Goal: Task Accomplishment & Management: Use online tool/utility

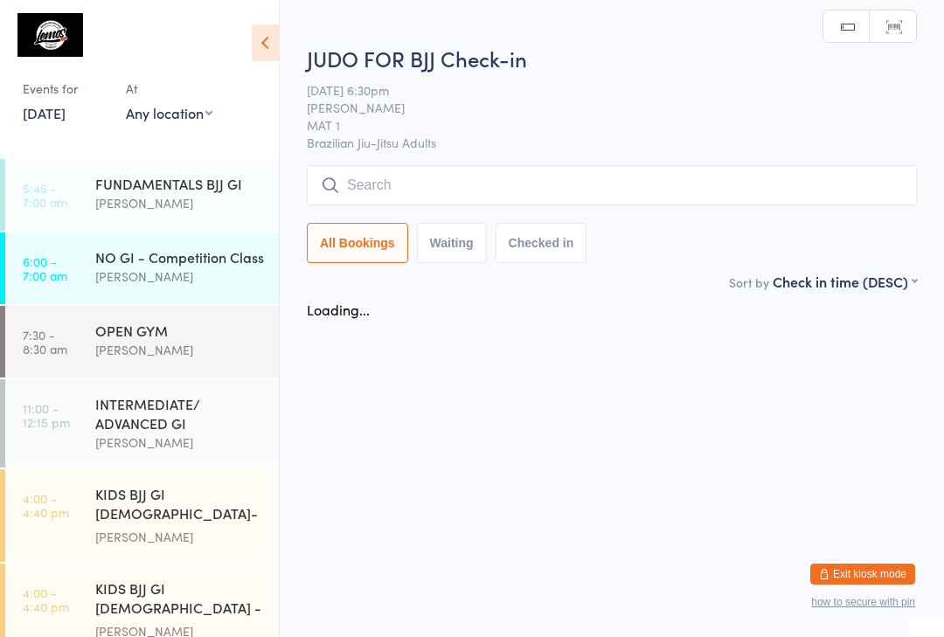
click at [579, 205] on input "search" at bounding box center [612, 185] width 610 height 40
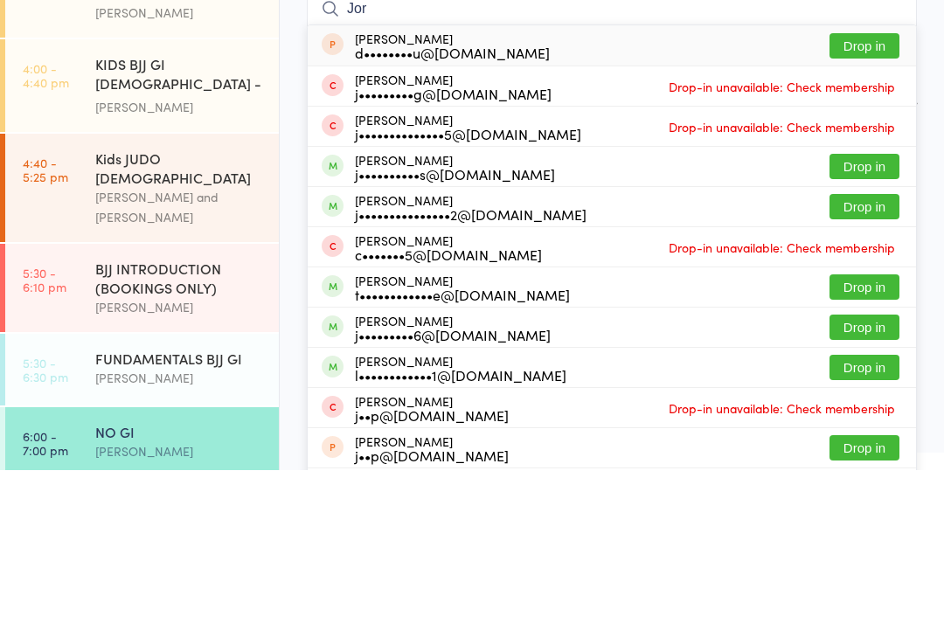
type input "Jor"
click at [854, 321] on button "Drop in" at bounding box center [864, 333] width 70 height 25
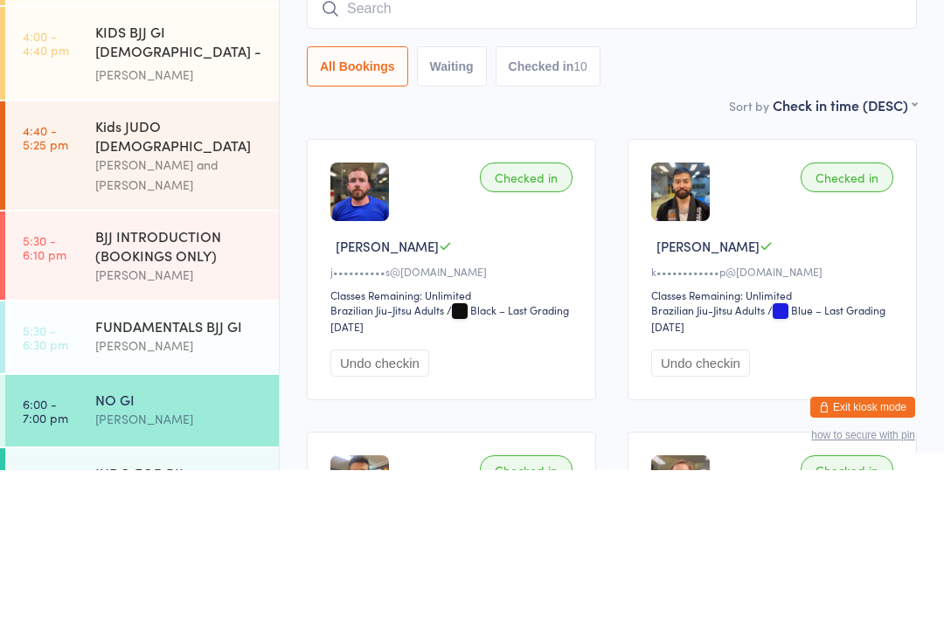
scroll to position [389, 0]
click at [66, 469] on link "5:30 - 6:30 pm FUNDAMENTALS BJJ GI [PERSON_NAME]" at bounding box center [142, 505] width 274 height 72
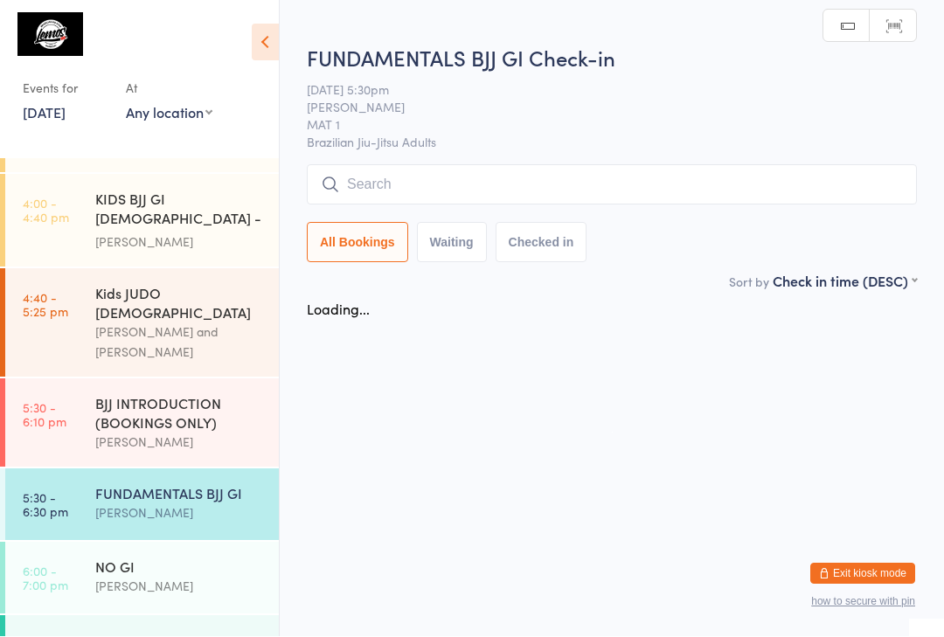
scroll to position [1, 0]
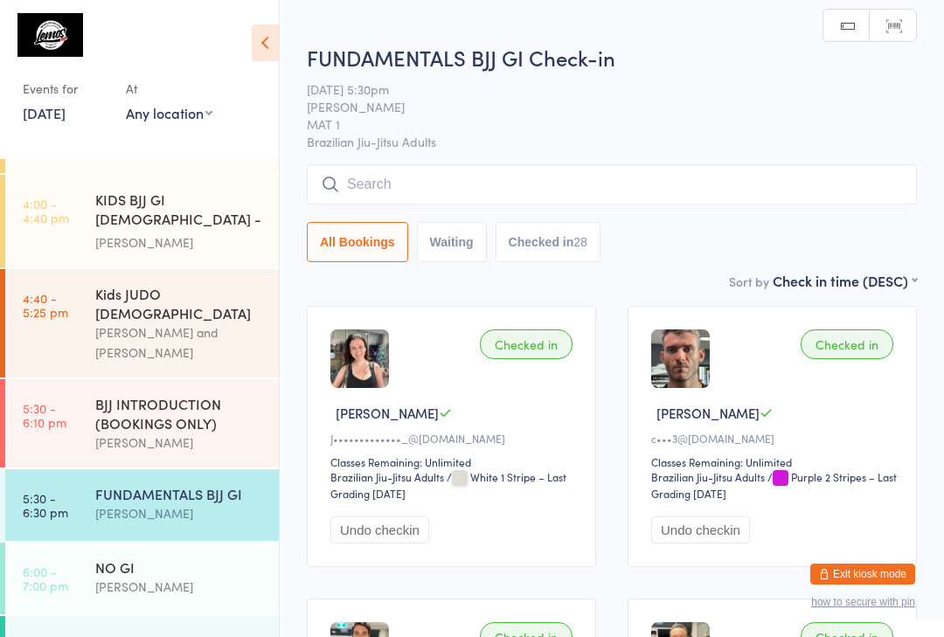
click at [596, 178] on input "search" at bounding box center [612, 184] width 610 height 40
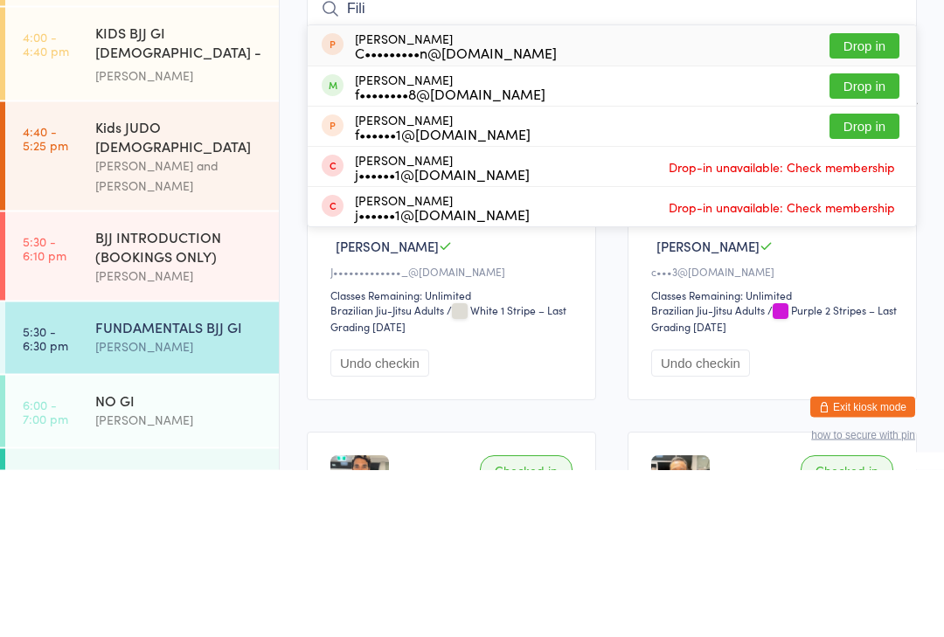
scroll to position [358, 0]
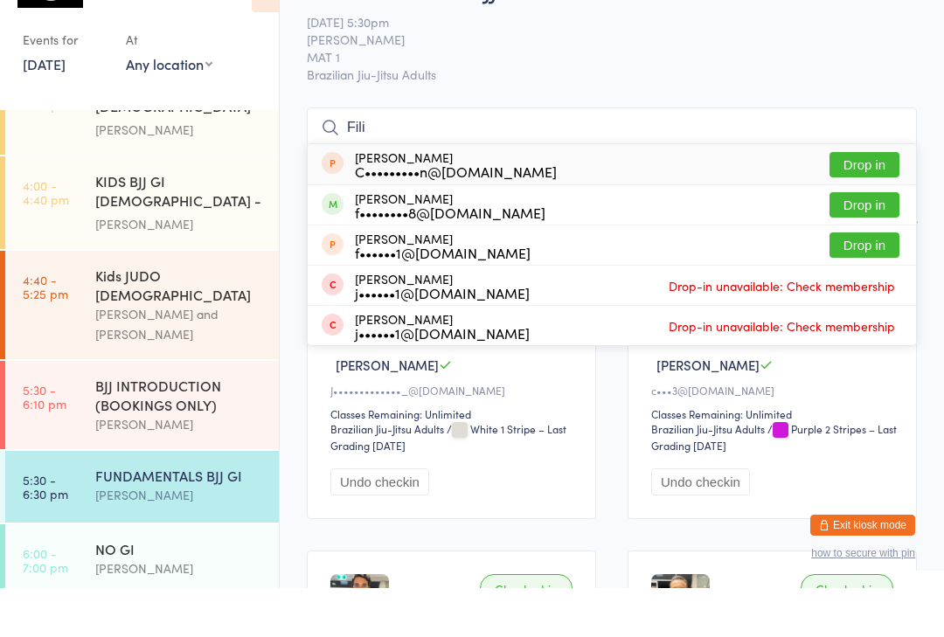
type input "Fili"
click at [876, 241] on button "Drop in" at bounding box center [864, 253] width 70 height 25
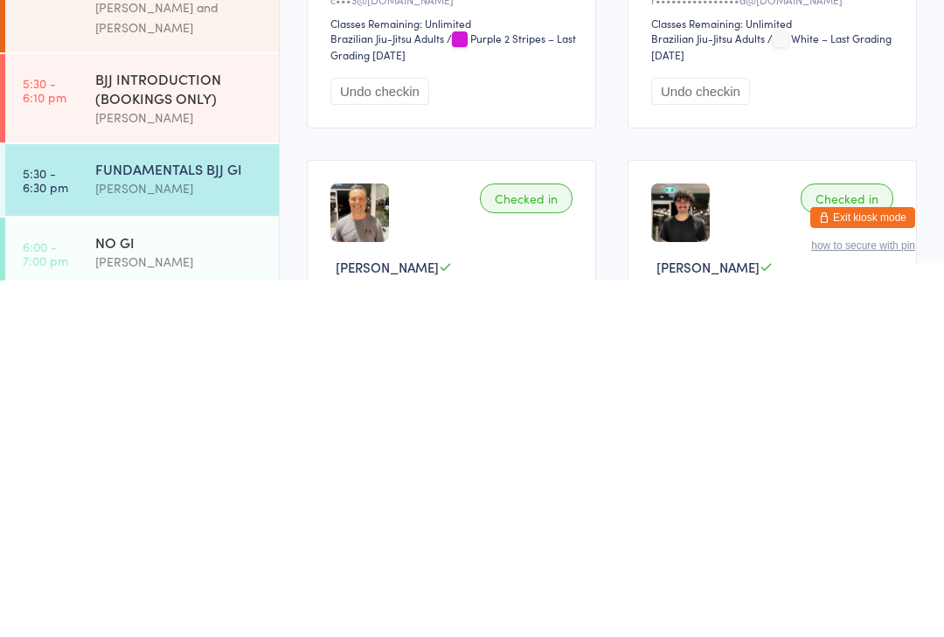
scroll to position [378, 0]
click at [89, 574] on link "6:00 - 7:00 pm NO GI [PERSON_NAME]" at bounding box center [142, 610] width 274 height 72
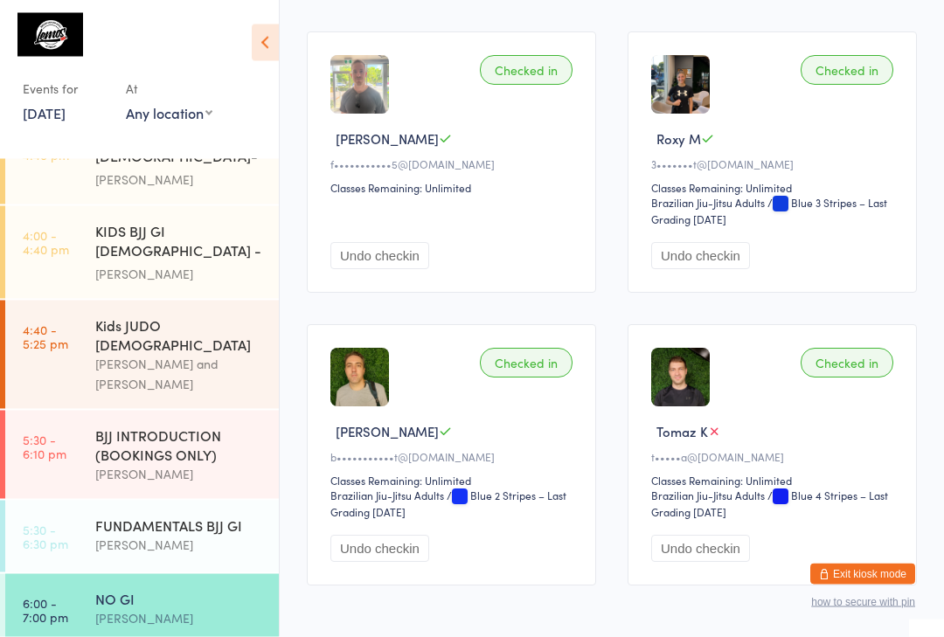
scroll to position [1240, 0]
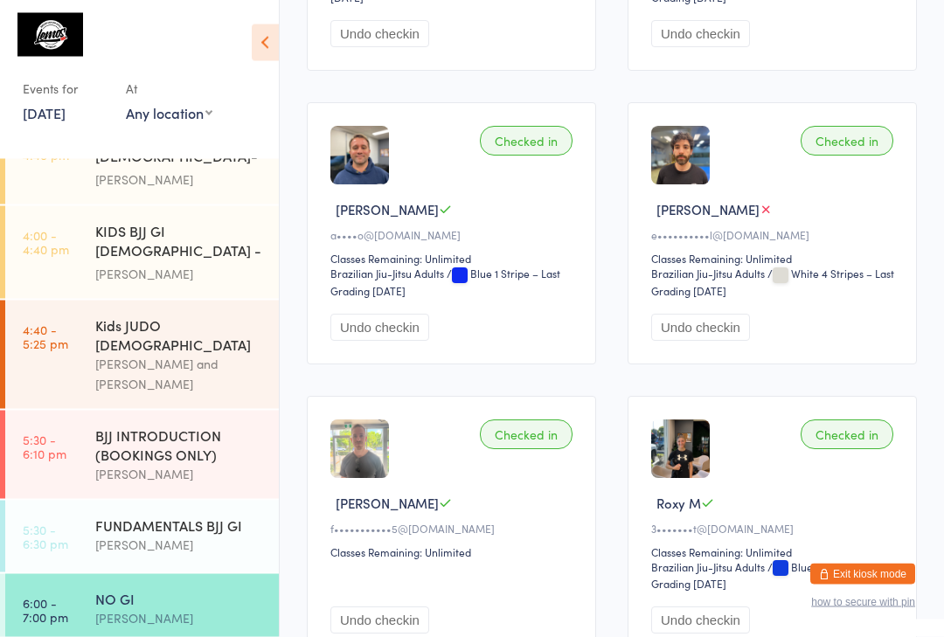
scroll to position [787, 0]
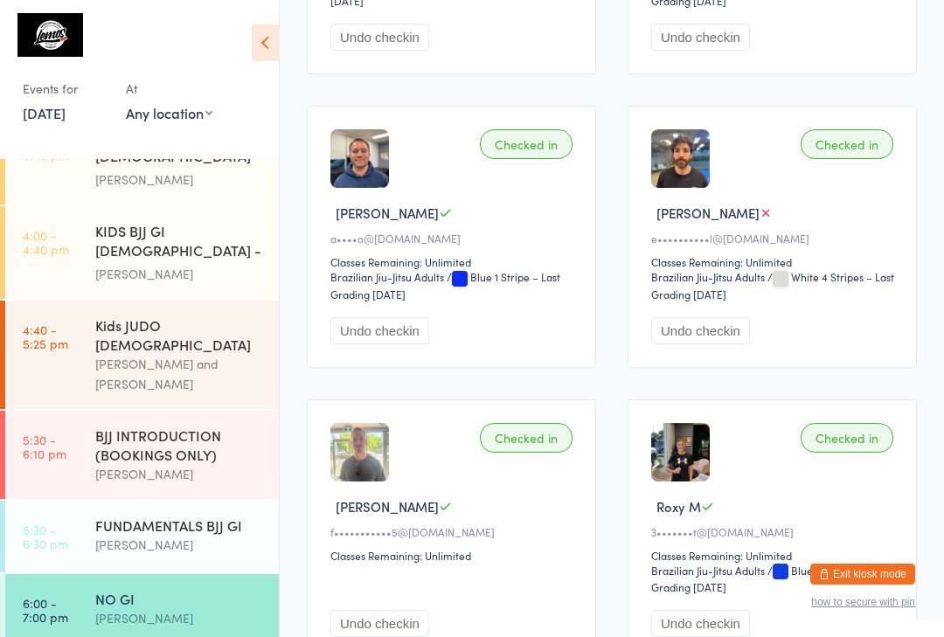
click at [232, 501] on div "FUNDAMENTALS BJJ GI [PERSON_NAME]" at bounding box center [187, 535] width 184 height 69
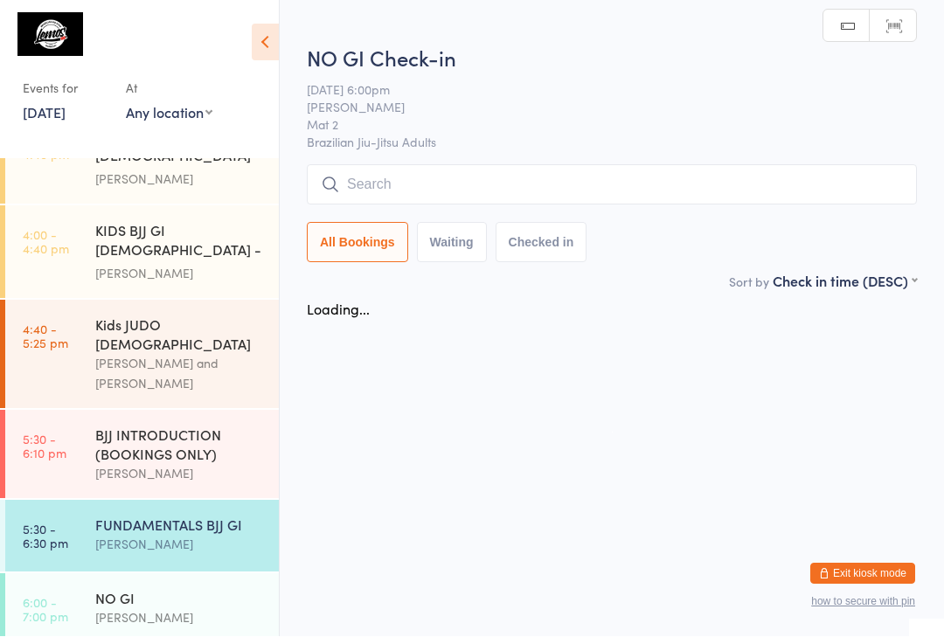
click at [217, 426] on div "BJJ INTRODUCTION (BOOKINGS ONLY)" at bounding box center [179, 445] width 169 height 38
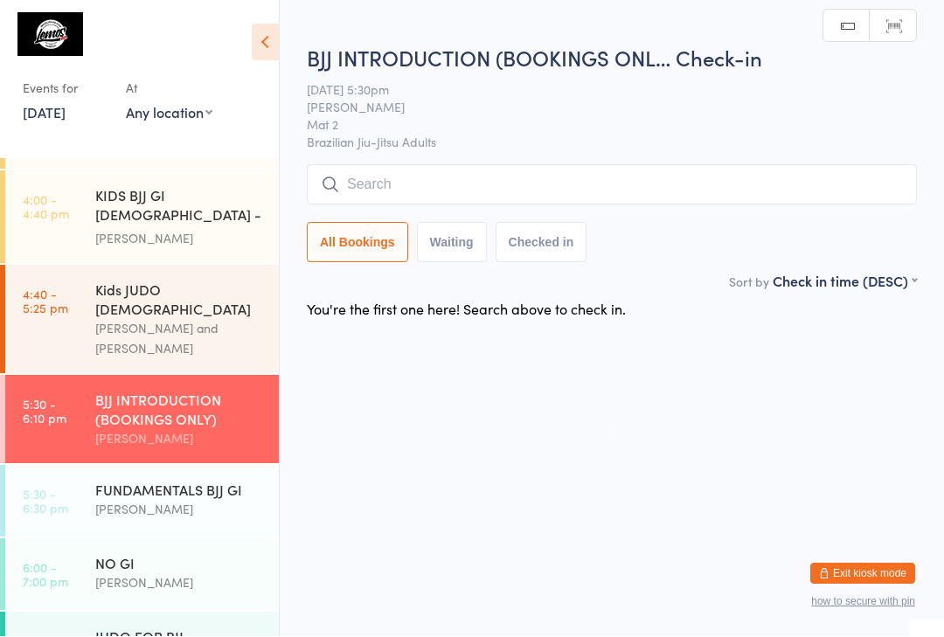
scroll to position [389, 0]
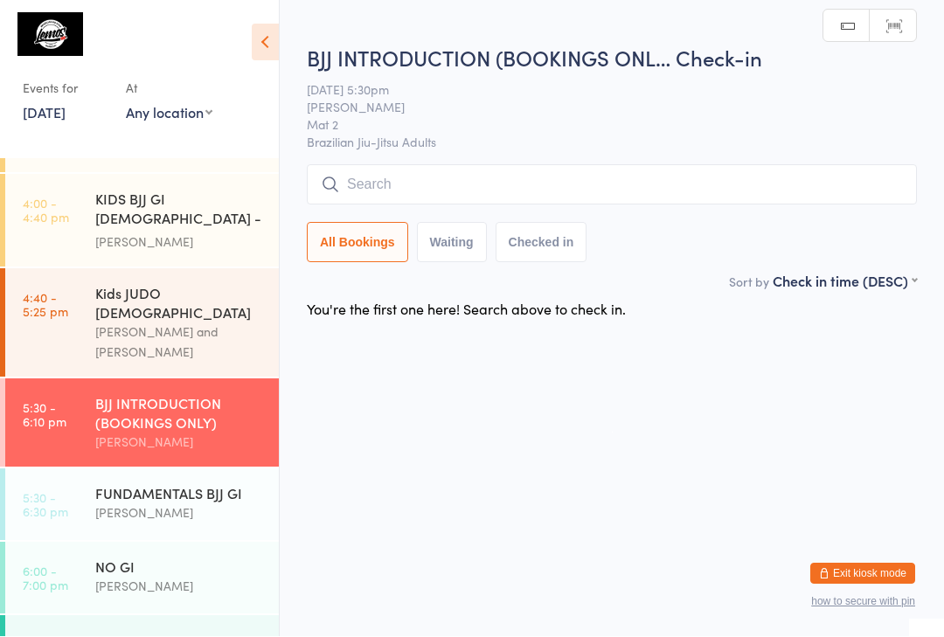
click at [244, 484] on div "FUNDAMENTALS BJJ GI" at bounding box center [179, 493] width 169 height 19
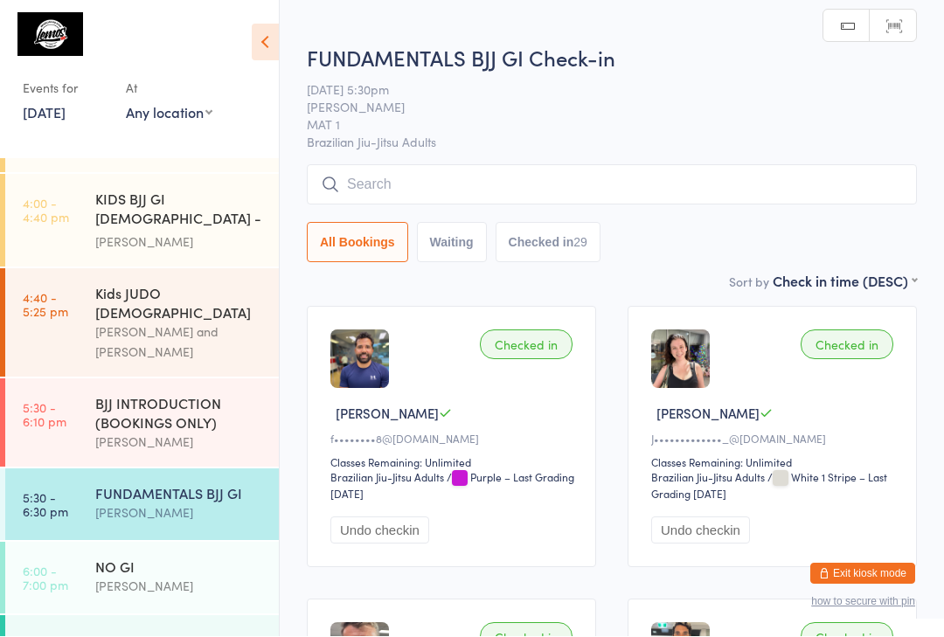
scroll to position [1, 0]
click at [736, 203] on input "search" at bounding box center [612, 184] width 610 height 40
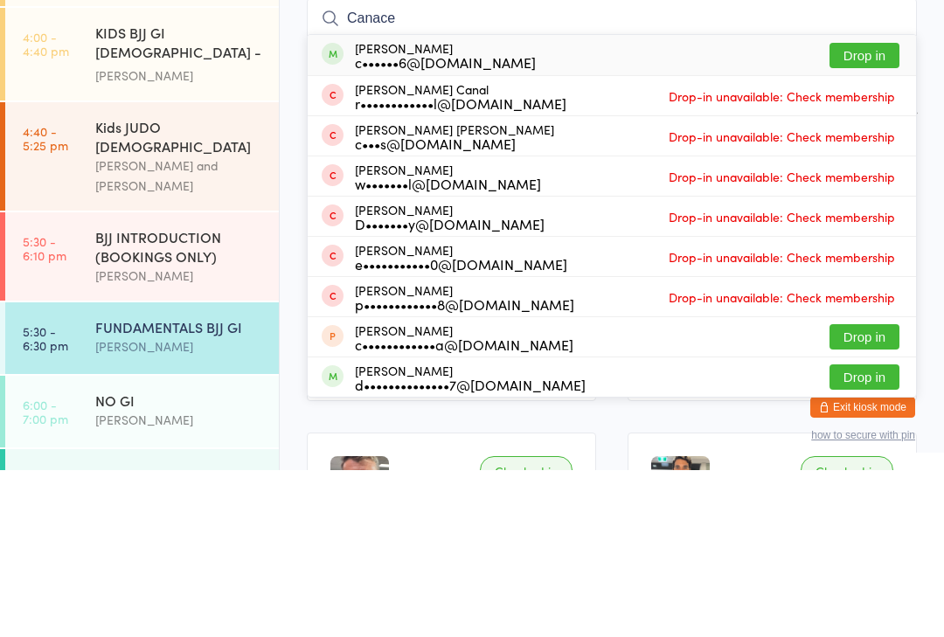
type input "Canace"
click at [885, 210] on button "Drop in" at bounding box center [864, 222] width 70 height 25
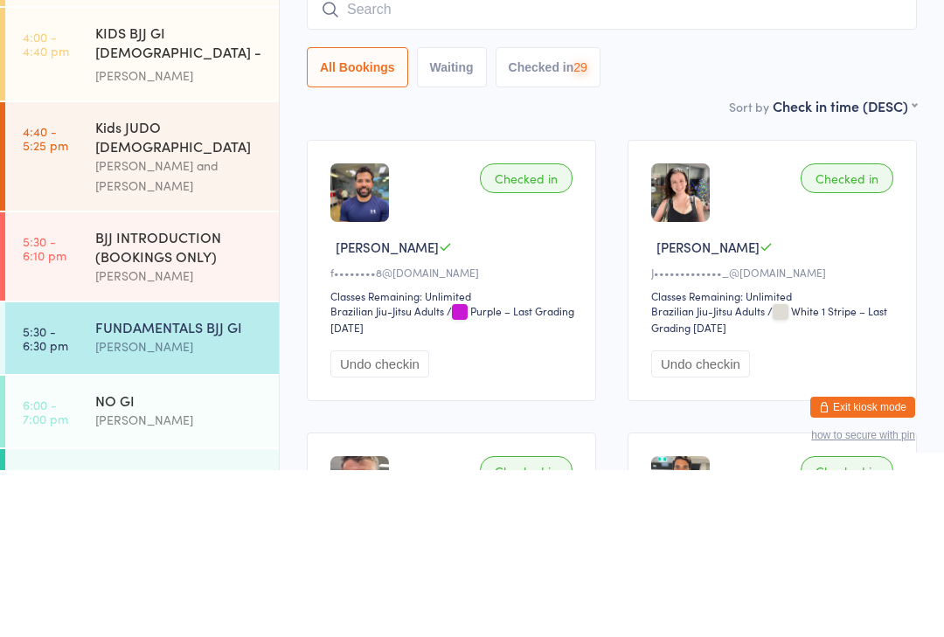
scroll to position [167, 0]
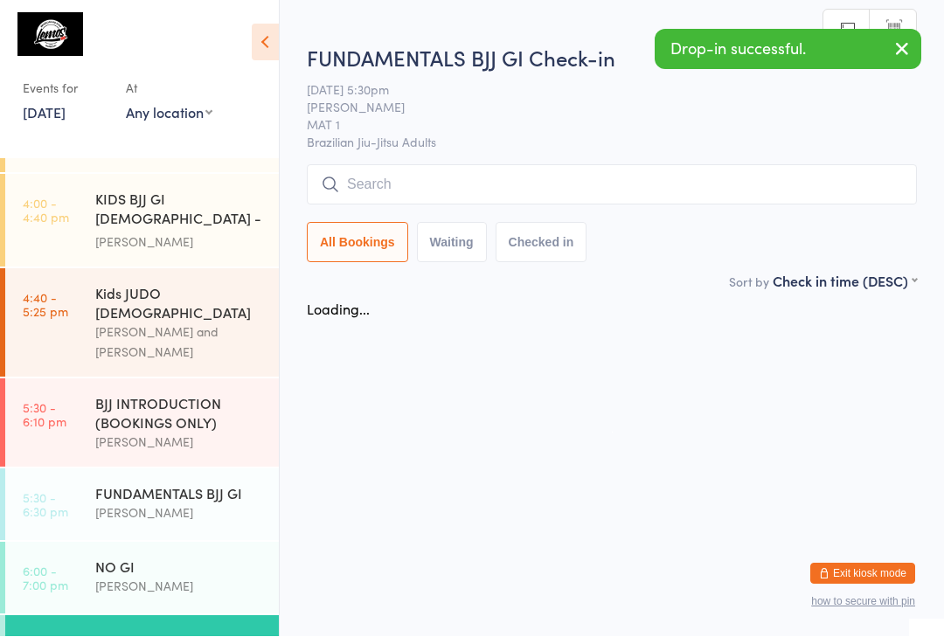
scroll to position [1, 0]
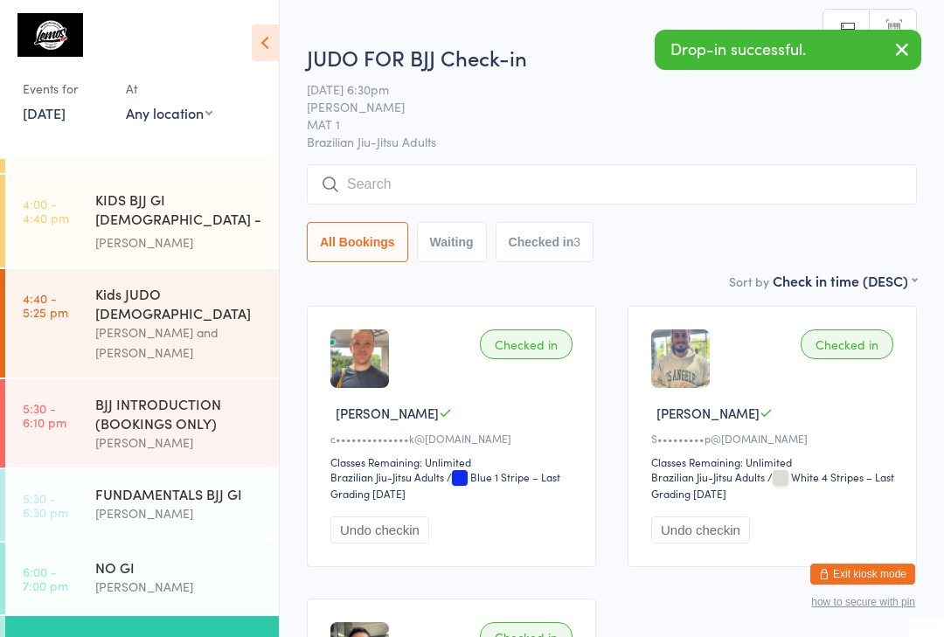
click at [762, 189] on input "search" at bounding box center [612, 184] width 610 height 40
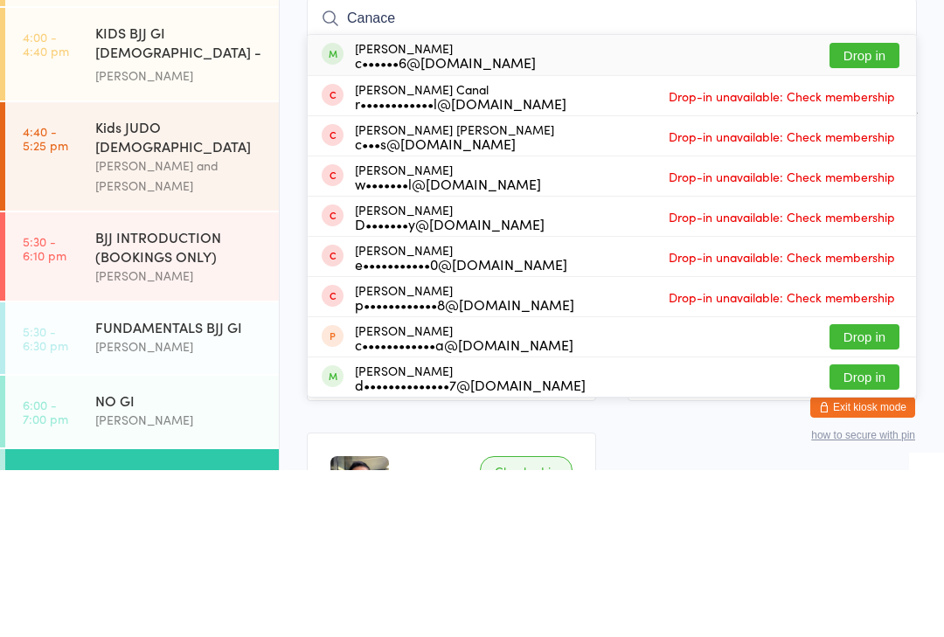
type input "Canace"
click at [881, 210] on button "Drop in" at bounding box center [864, 222] width 70 height 25
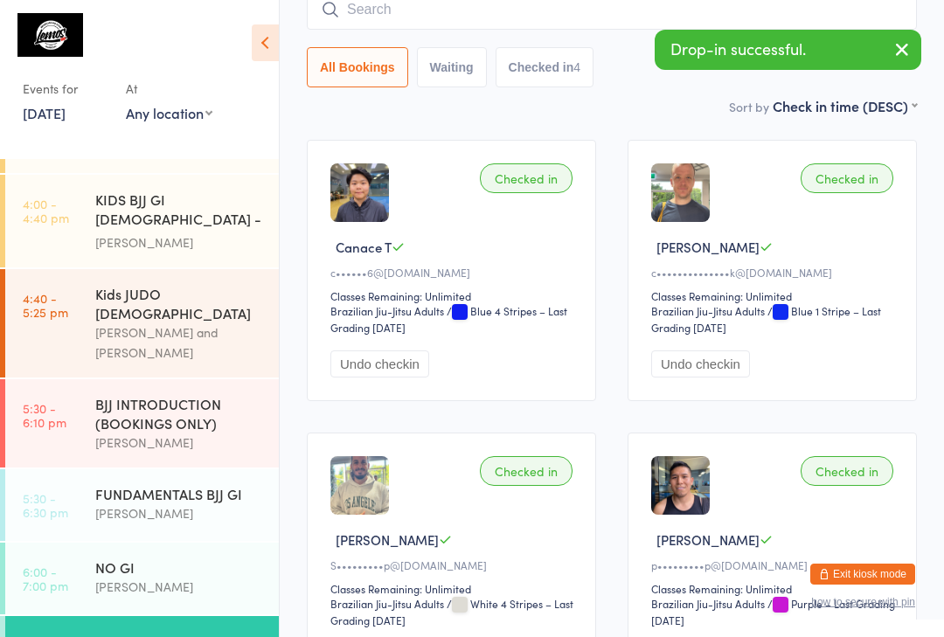
click at [679, 24] on input "search" at bounding box center [612, 10] width 610 height 40
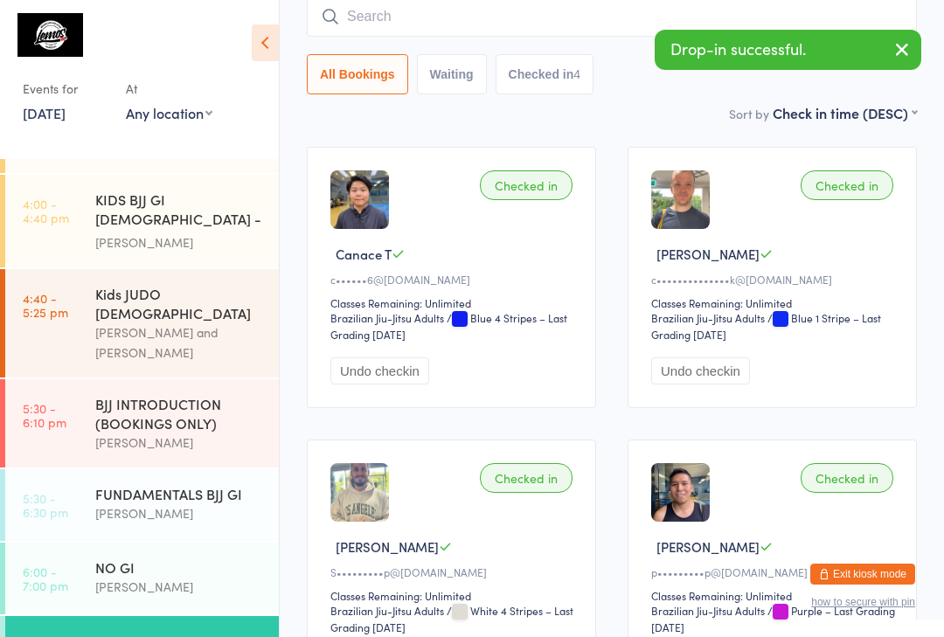
scroll to position [158, 0]
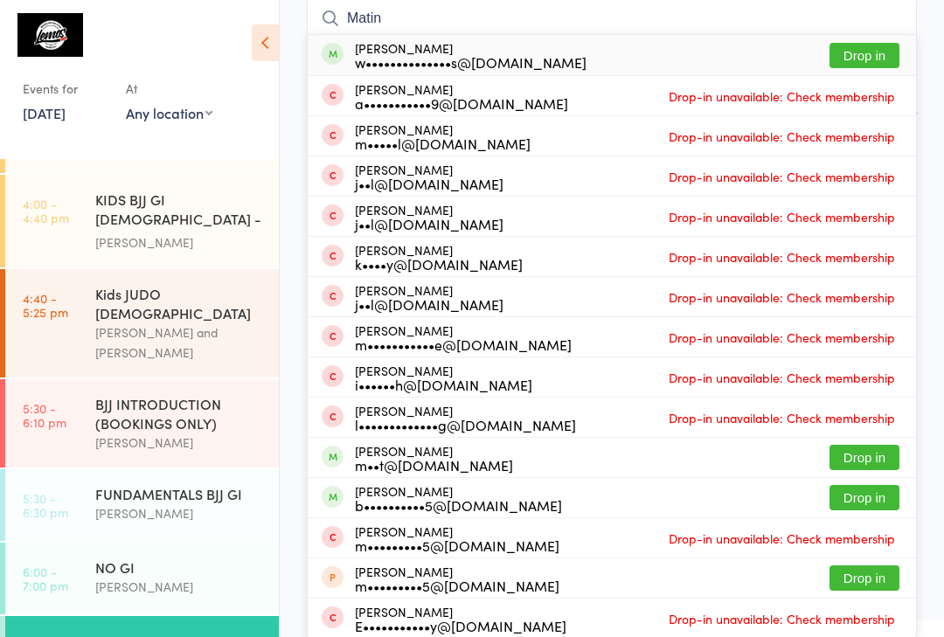
type input "Matin"
click at [886, 57] on button "Drop in" at bounding box center [864, 55] width 70 height 25
